Goal: Transaction & Acquisition: Purchase product/service

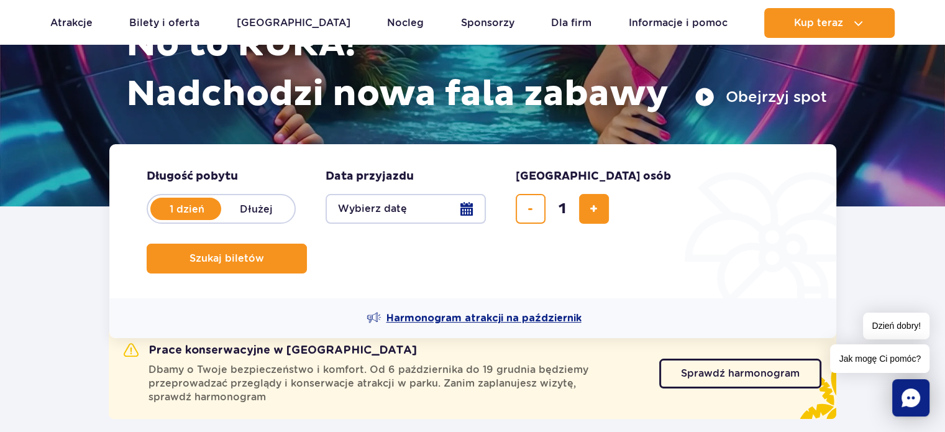
scroll to position [186, 0]
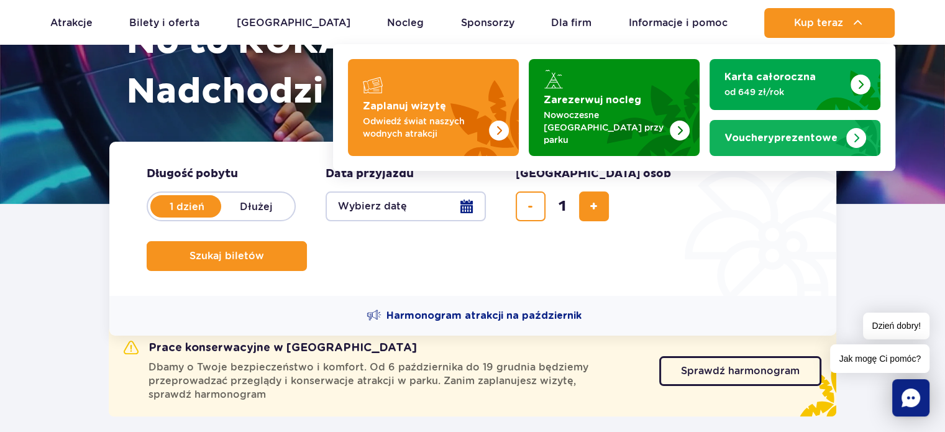
click at [720, 136] on link "Vouchery prezentowe" at bounding box center [795, 138] width 171 height 36
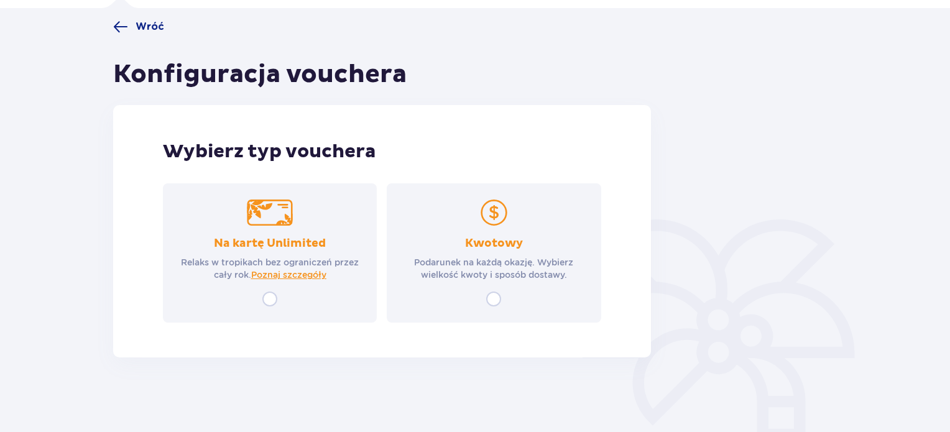
click at [492, 300] on input "radio" at bounding box center [493, 299] width 15 height 15
radio input "true"
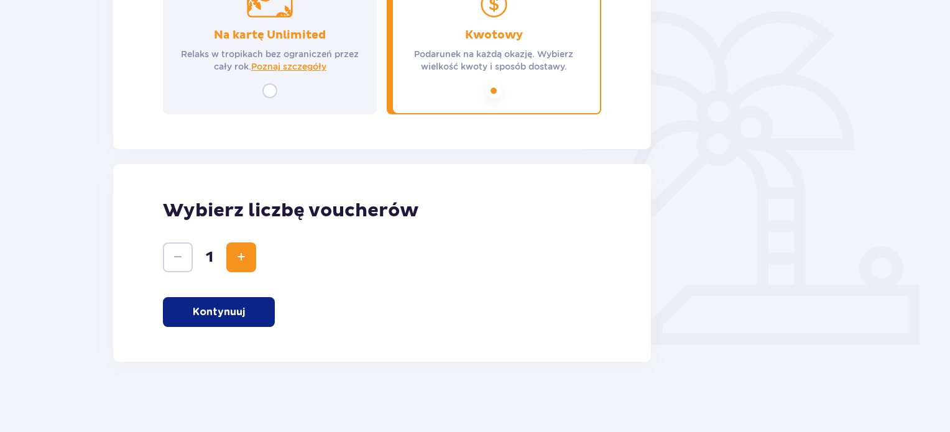
scroll to position [301, 0]
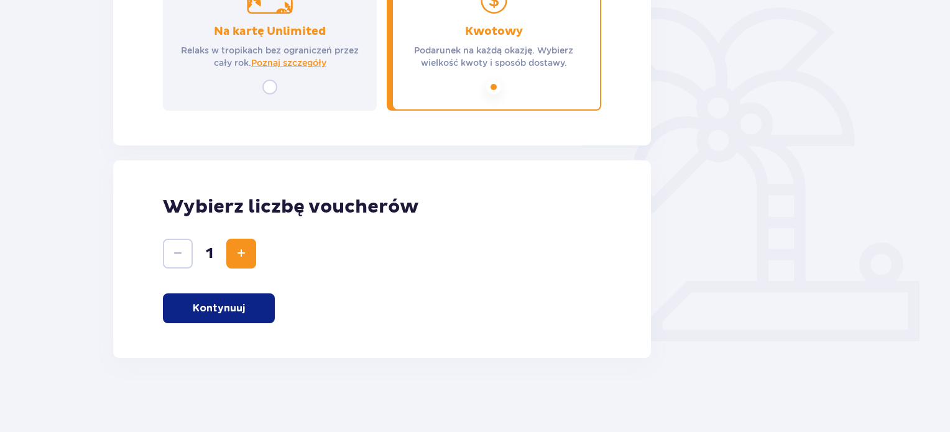
click at [228, 306] on p "Kontynuuj" at bounding box center [219, 308] width 52 height 14
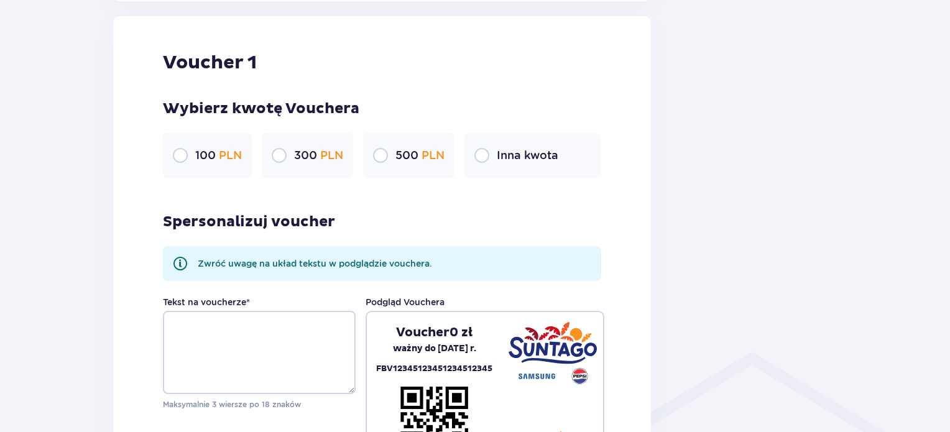
scroll to position [659, 0]
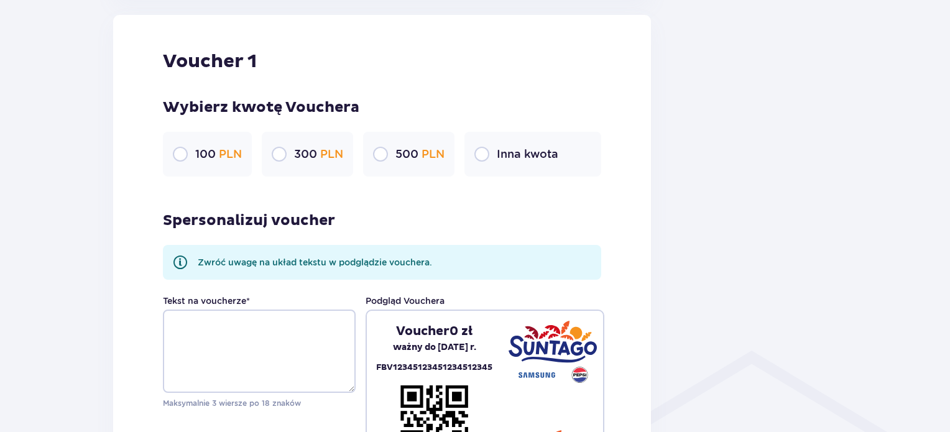
click at [277, 152] on input "radio" at bounding box center [279, 154] width 15 height 15
radio input "true"
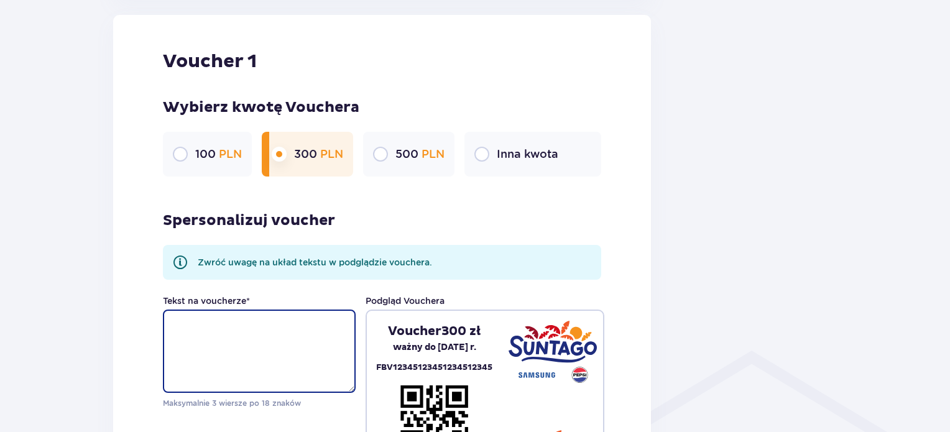
click at [272, 338] on textarea "Tekst na voucherze *" at bounding box center [259, 351] width 193 height 83
click at [219, 327] on textarea "Z okazji 46 rocznicy ślubu" at bounding box center [259, 351] width 193 height 83
click at [267, 338] on textarea "Z okazji 46 rocznicy ślubu" at bounding box center [259, 351] width 193 height 83
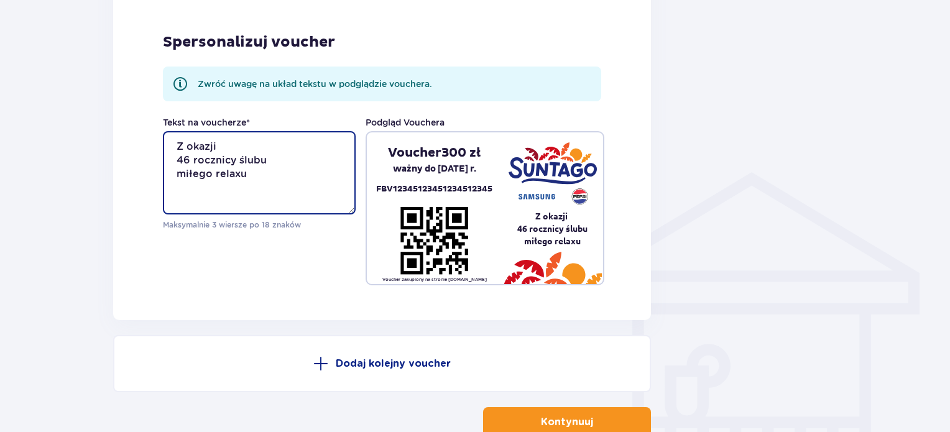
scroll to position [908, 0]
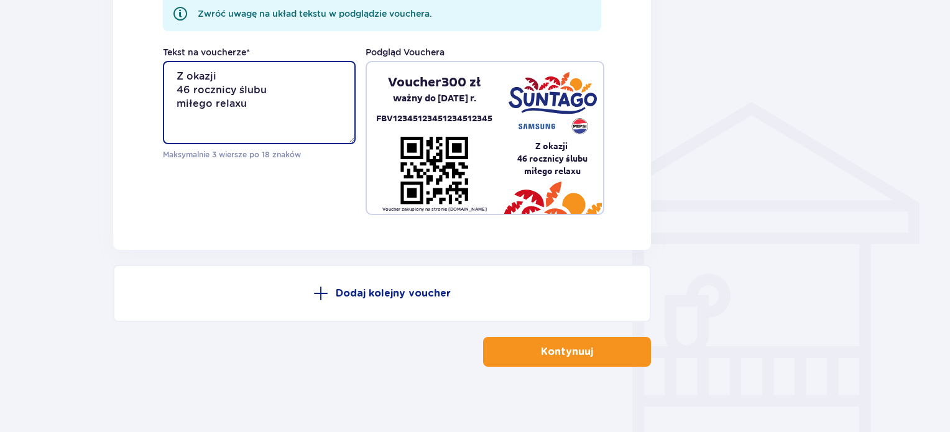
type textarea "Z okazji 46 rocznicy ślubu miłego relaxu"
click at [545, 354] on p "Kontynuuj" at bounding box center [567, 352] width 52 height 14
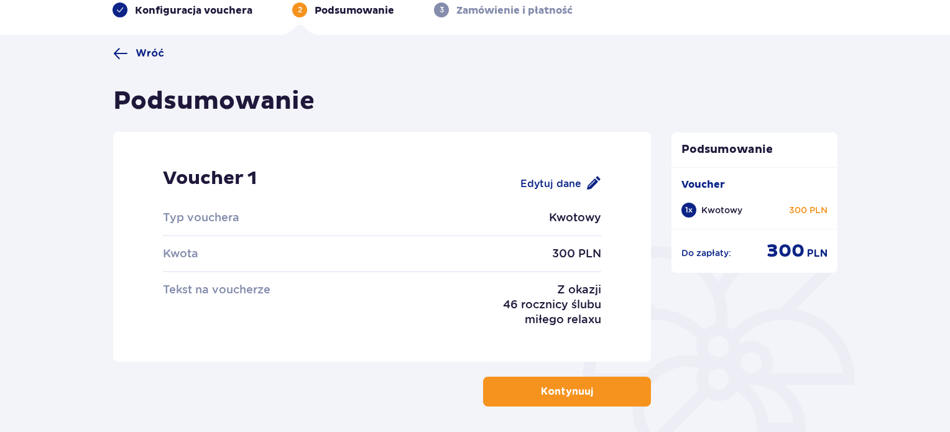
scroll to position [124, 0]
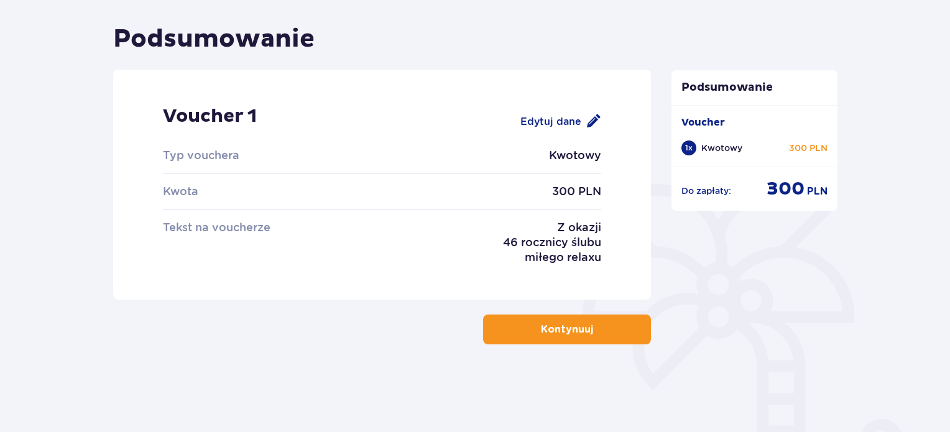
click at [558, 331] on p "Kontynuuj" at bounding box center [567, 330] width 52 height 14
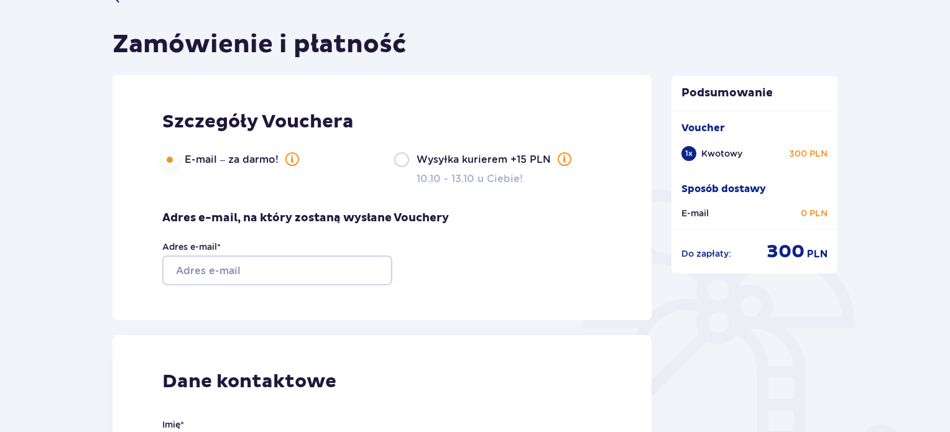
scroll to position [124, 0]
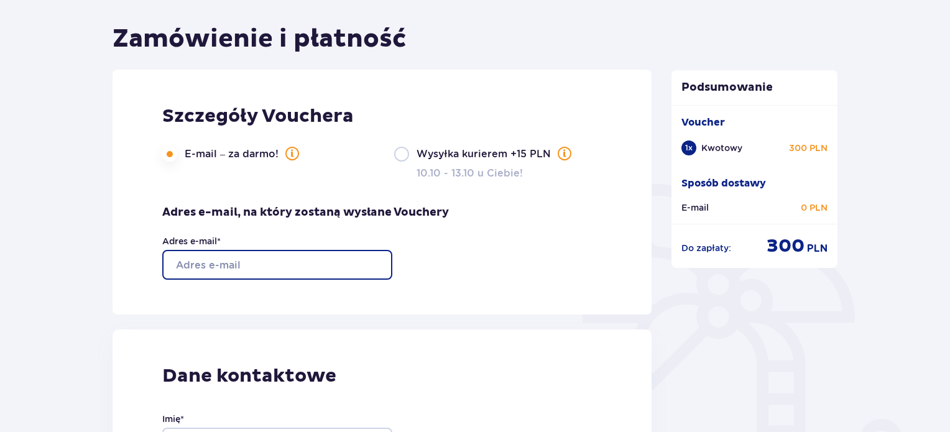
click at [236, 279] on input "Adres e-mail *" at bounding box center [277, 265] width 230 height 30
type input "[EMAIL_ADDRESS][DOMAIN_NAME]"
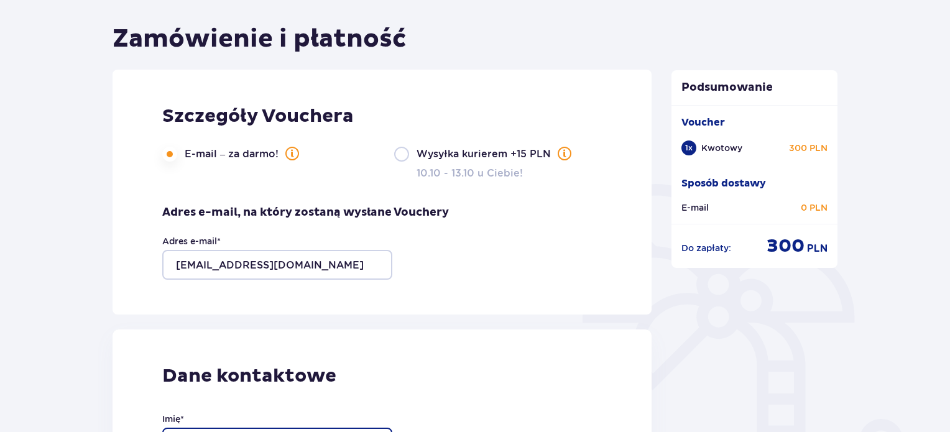
type input "Aleksandra"
type input "Zegarska"
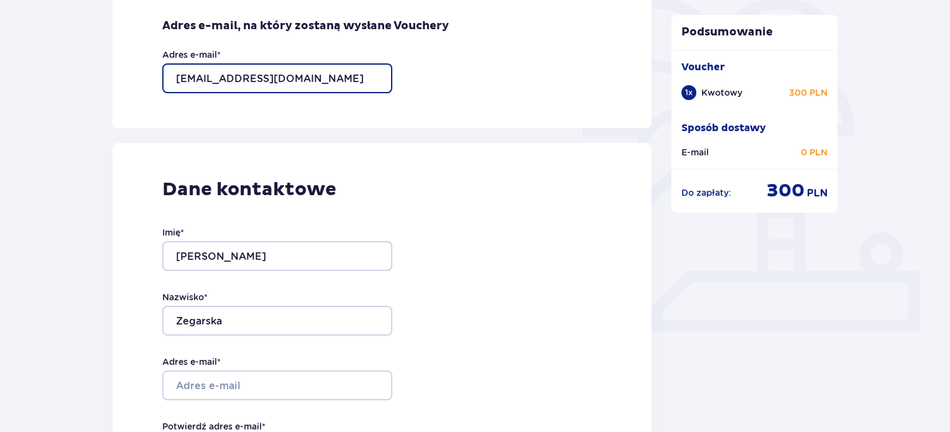
scroll to position [435, 0]
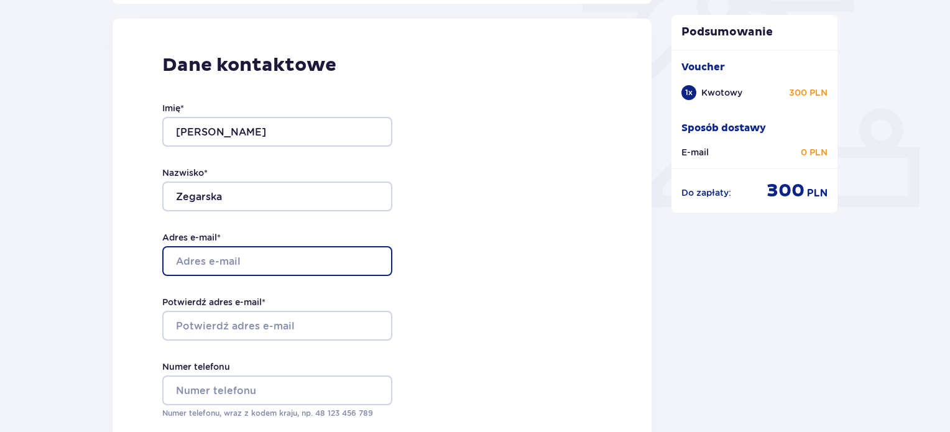
click at [208, 267] on input "Adres e-mail *" at bounding box center [277, 261] width 230 height 30
type input "[EMAIL_ADDRESS][DOMAIN_NAME]"
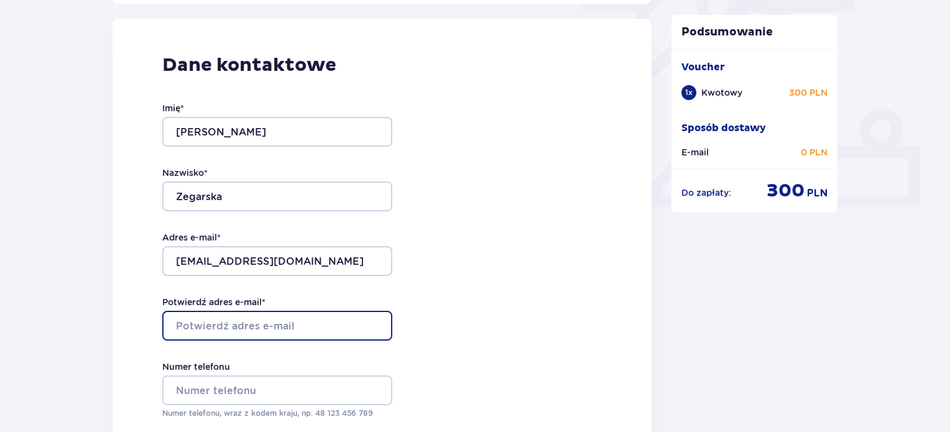
type input "[EMAIL_ADDRESS][DOMAIN_NAME]"
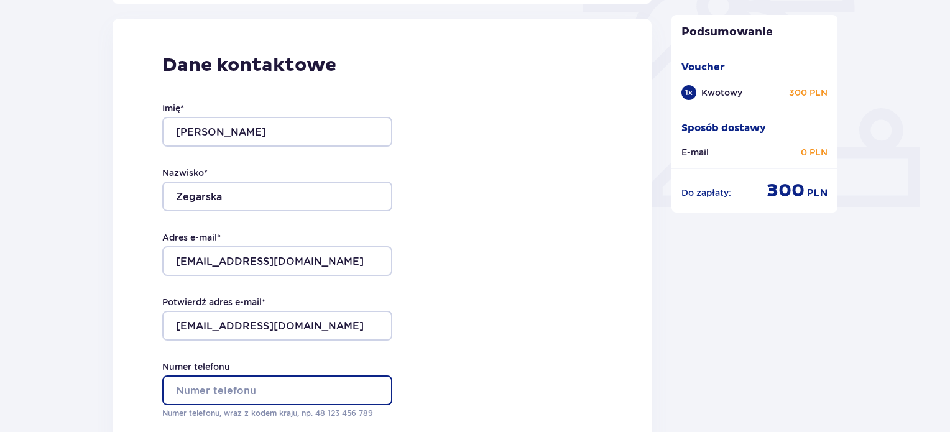
type input "600213795"
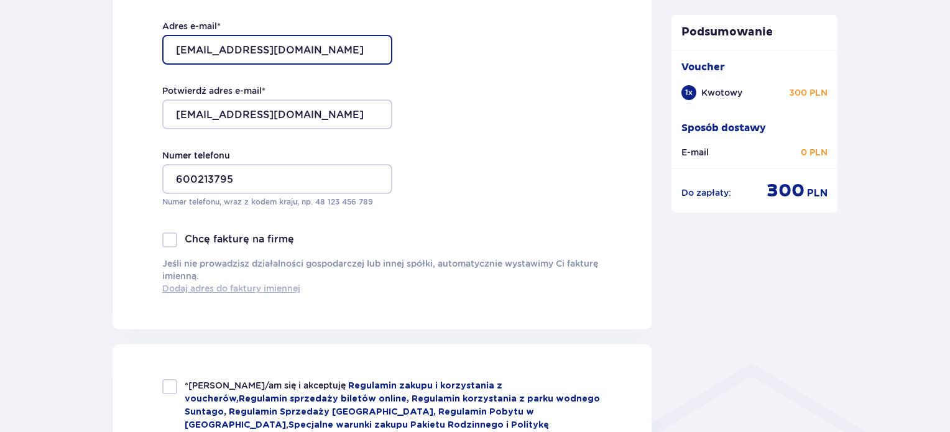
scroll to position [746, 0]
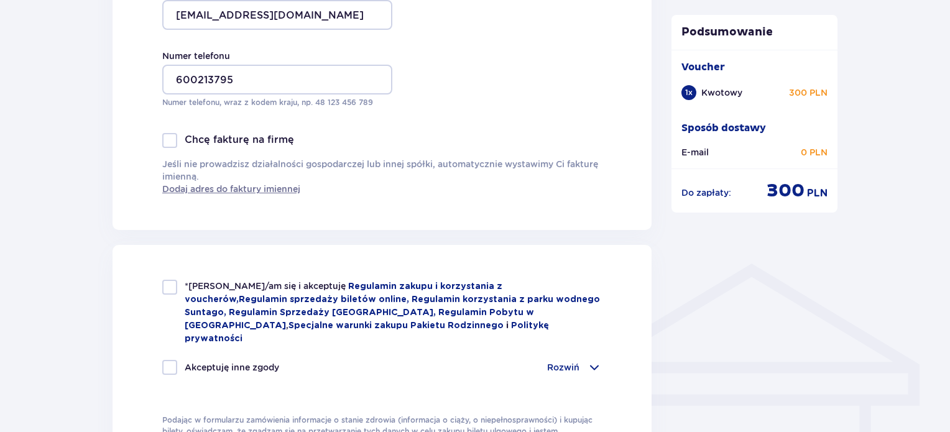
drag, startPoint x: 159, startPoint y: 292, endPoint x: 168, endPoint y: 292, distance: 8.7
click at [163, 292] on div "*Zapoznałem/am się i akceptuję Regulamin zakupu i korzystania z voucherów , Reg…" at bounding box center [382, 364] width 539 height 238
click at [168, 291] on div at bounding box center [169, 287] width 15 height 15
checkbox input "true"
click at [169, 360] on div at bounding box center [169, 367] width 15 height 15
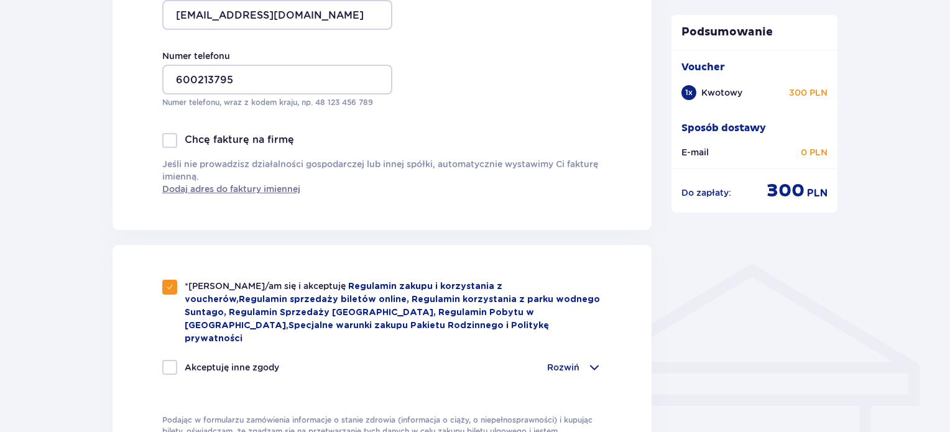
checkbox input "true"
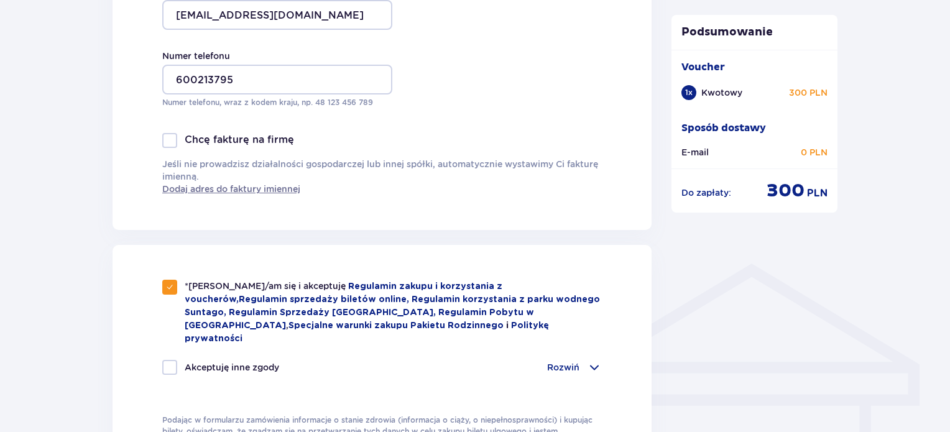
checkbox input "true"
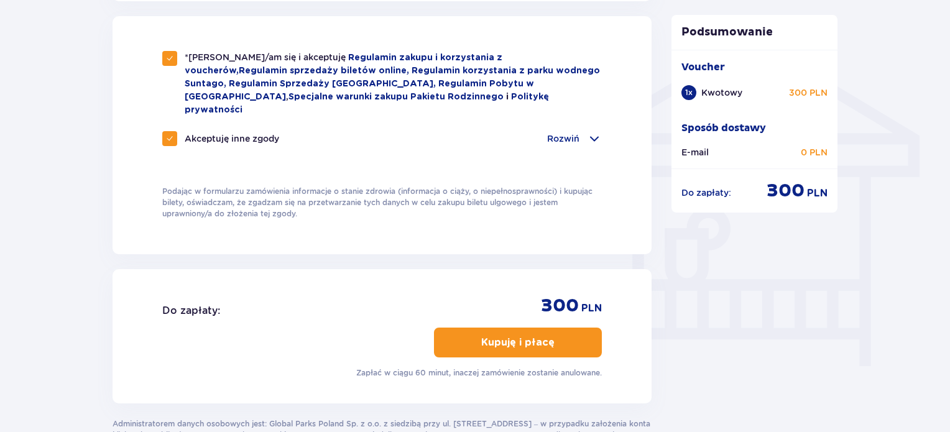
scroll to position [995, 0]
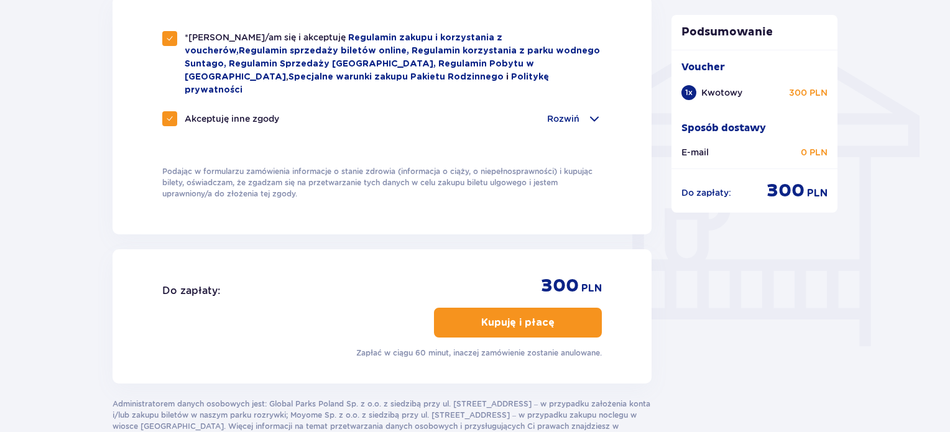
click at [496, 316] on p "Kupuję i płacę" at bounding box center [517, 323] width 73 height 14
